Goal: Transaction & Acquisition: Purchase product/service

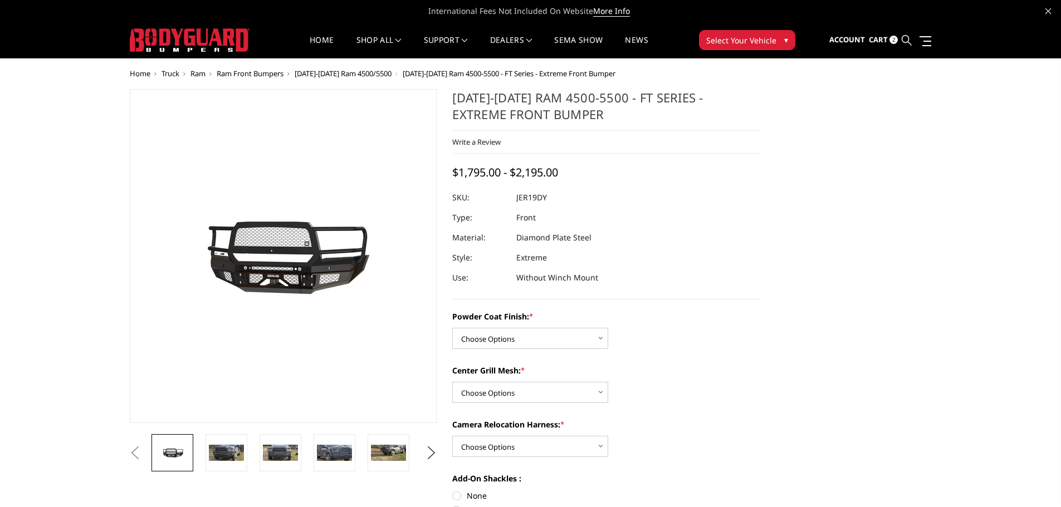
click at [907, 40] on icon at bounding box center [907, 40] width 10 height 10
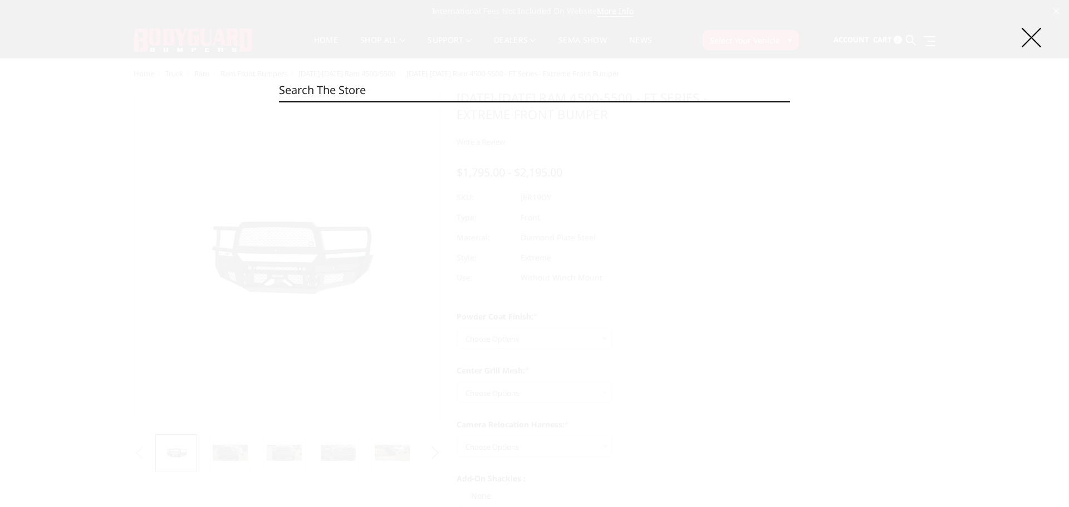
drag, startPoint x: 564, startPoint y: 92, endPoint x: 570, endPoint y: 94, distance: 6.4
click at [566, 94] on input "Search" at bounding box center [534, 90] width 511 height 22
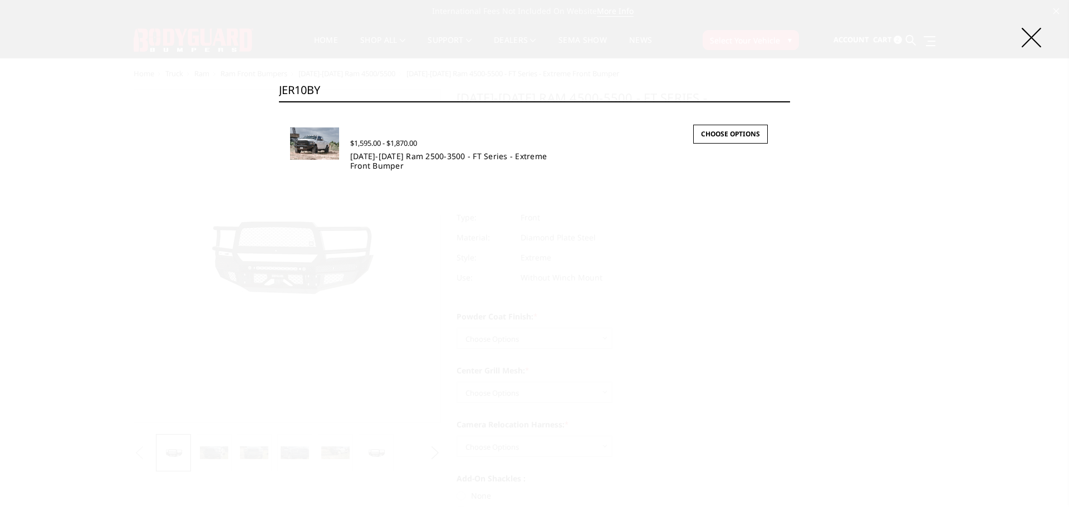
type input "JER10BY"
click at [370, 157] on link "2010-2018 Ram 2500-3500 - FT Series - Extreme Front Bumper" at bounding box center [448, 161] width 197 height 20
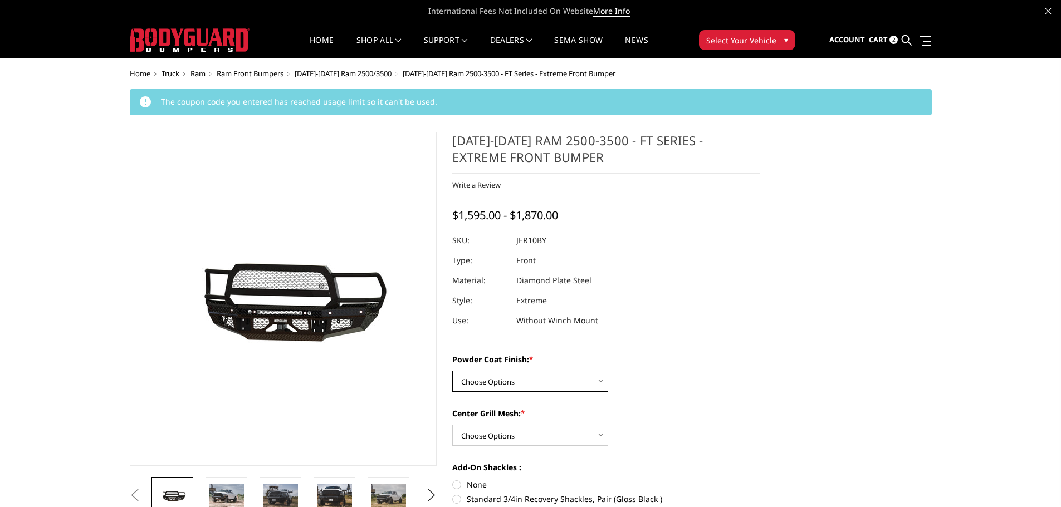
click at [584, 382] on select "Choose Options Bare Metal Gloss Black Powder Coat Textured Black Powder Coat" at bounding box center [530, 381] width 156 height 21
click at [693, 376] on div "Powder Coat Finish: * Choose Options Bare Metal Gloss Black Powder Coat Texture…" at bounding box center [605, 373] width 307 height 38
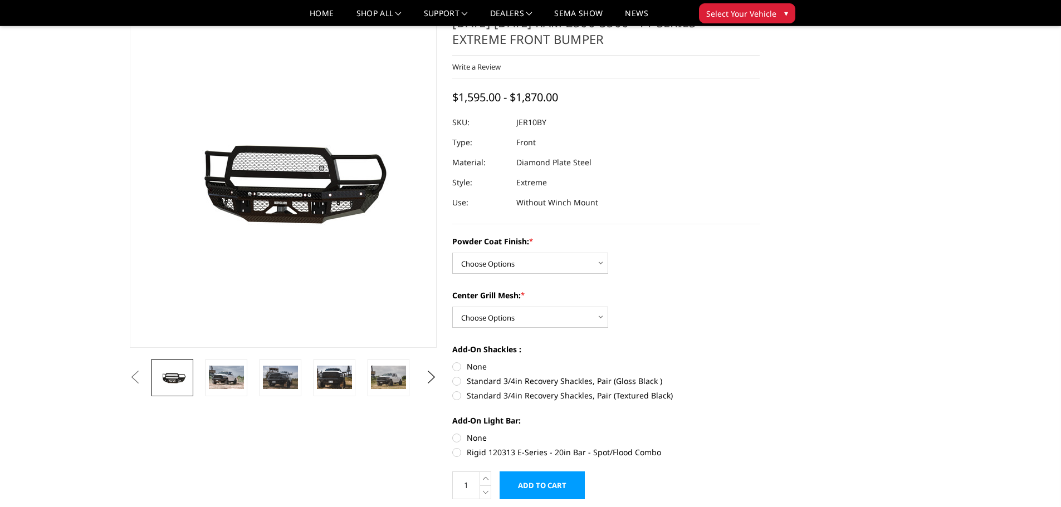
scroll to position [56, 0]
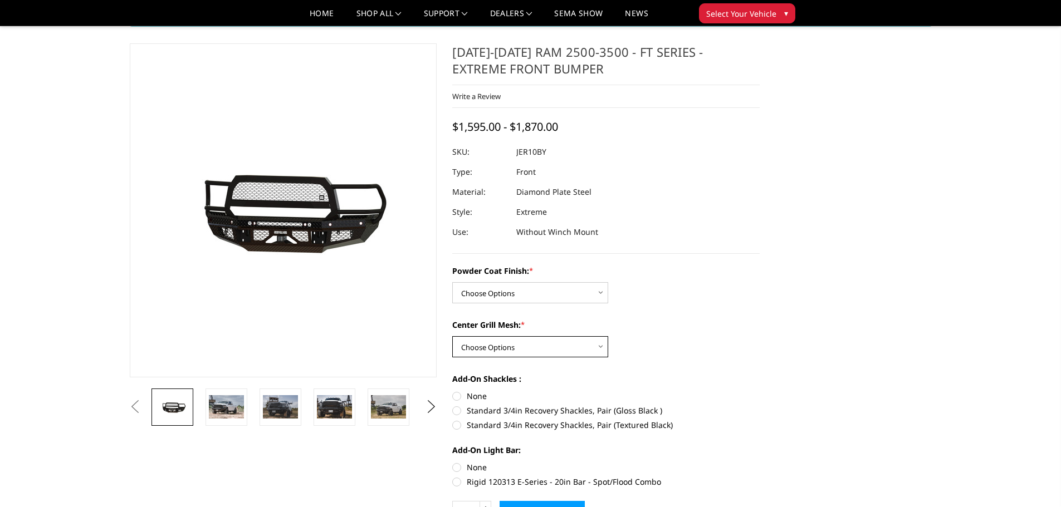
click at [591, 346] on select "Choose Options WITH Expanded Metal in Center Grill WITHOUT Expanded Metal in Ce…" at bounding box center [530, 346] width 156 height 21
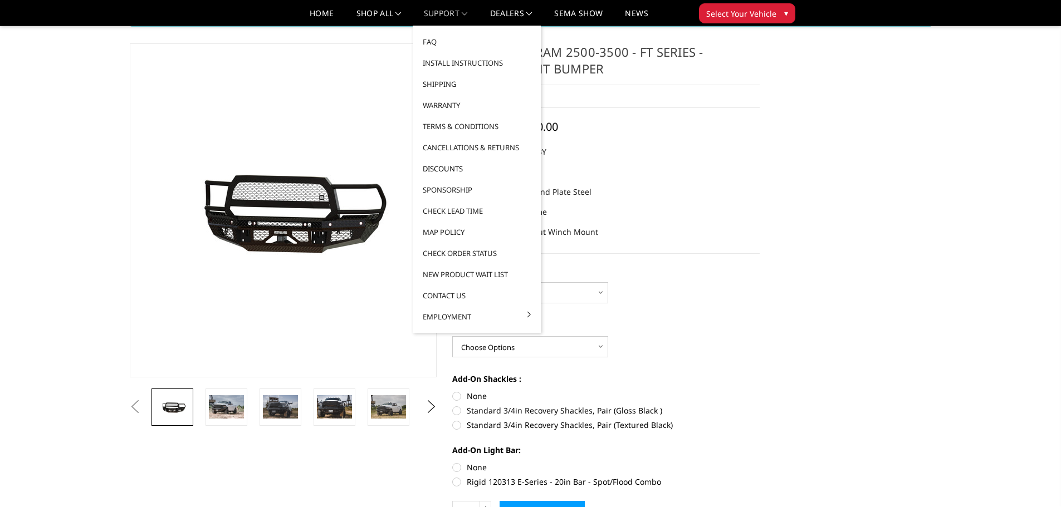
click at [450, 165] on link "Discounts" at bounding box center [476, 168] width 119 height 21
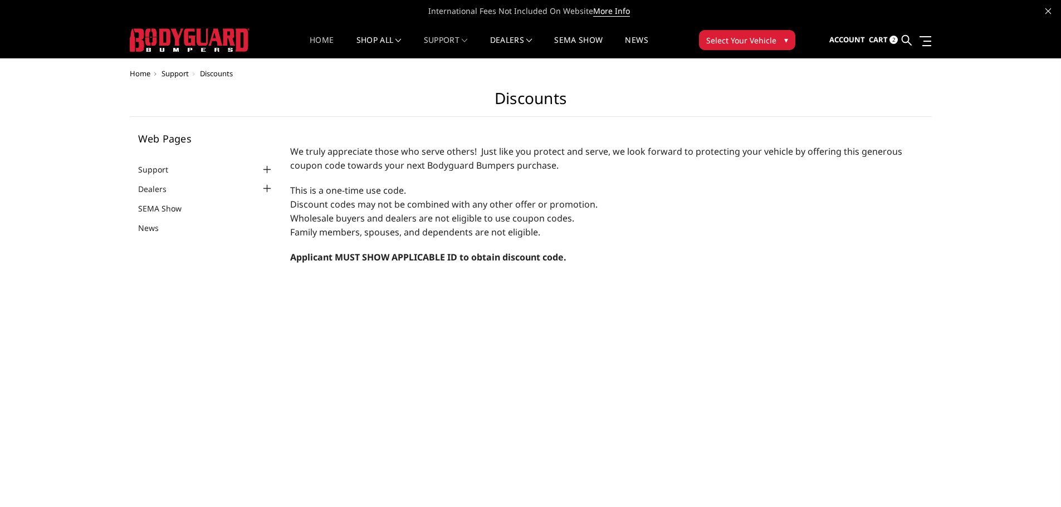
click at [315, 39] on link "Home" at bounding box center [322, 47] width 24 height 22
